Goal: Transaction & Acquisition: Book appointment/travel/reservation

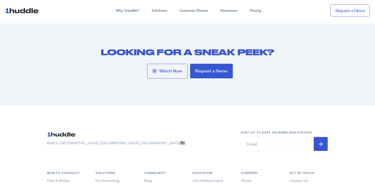
scroll to position [2607, 0]
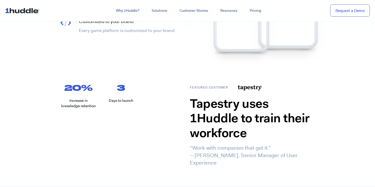
scroll to position [272, 0]
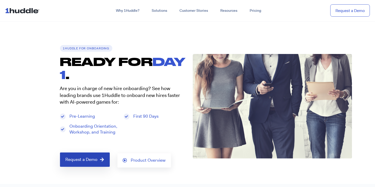
click at [85, 157] on span "Request a Demo" at bounding box center [82, 159] width 32 height 5
